Goal: Transaction & Acquisition: Purchase product/service

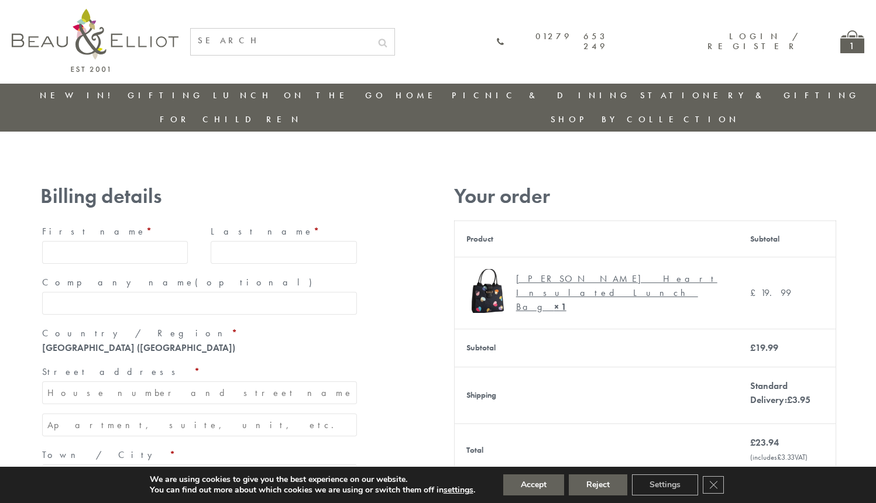
type input "[EMAIL_ADDRESS][DOMAIN_NAME]"
type input "[PERSON_NAME]"
type input "23, [GEOGRAPHIC_DATA], [GEOGRAPHIC_DATA]"
type input "[GEOGRAPHIC_DATA]"
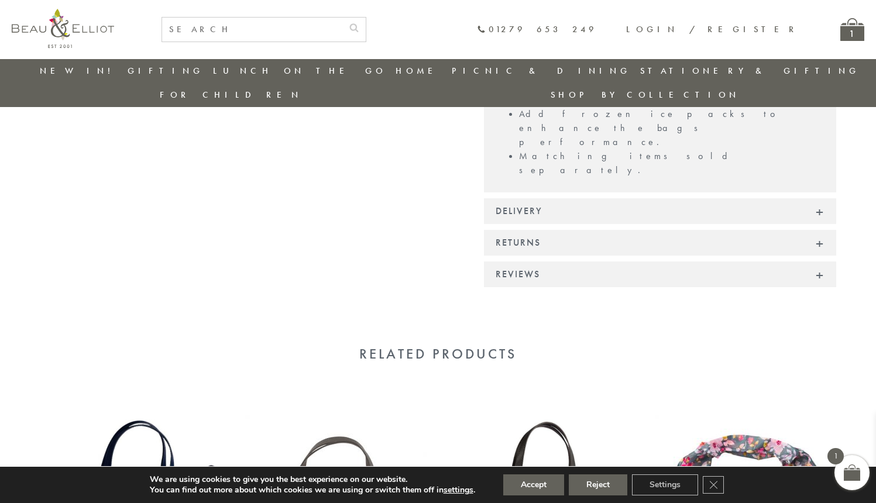
scroll to position [979, 0]
